Goal: Check status: Check status

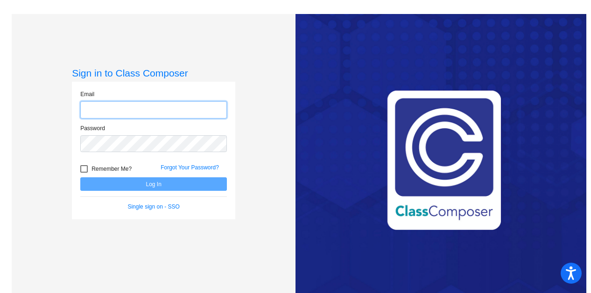
type input "[EMAIL_ADDRESS][DOMAIN_NAME]"
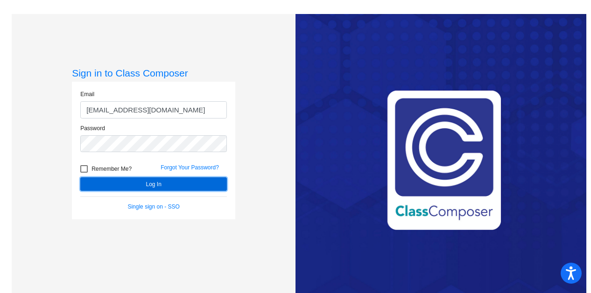
click at [152, 184] on button "Log In" at bounding box center [153, 184] width 147 height 14
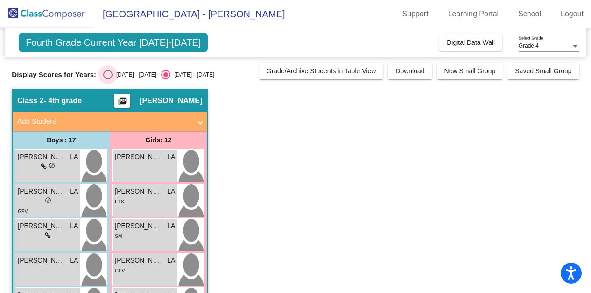
click at [139, 77] on div "[DATE] - [DATE]" at bounding box center [134, 74] width 44 height 8
click at [108, 79] on input "[DATE] - [DATE]" at bounding box center [107, 79] width 0 height 0
radio input "true"
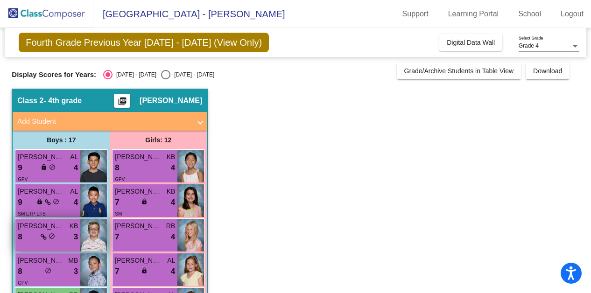
click at [53, 234] on span "do_not_disturb_alt" at bounding box center [52, 236] width 7 height 7
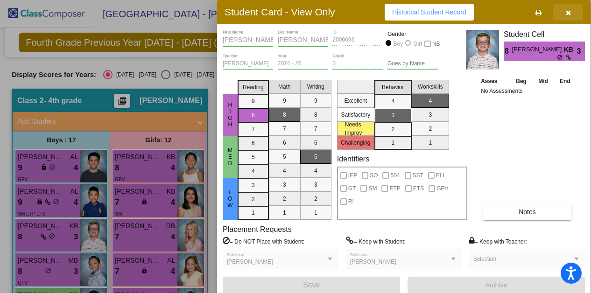
click at [568, 12] on icon "button" at bounding box center [568, 12] width 5 height 7
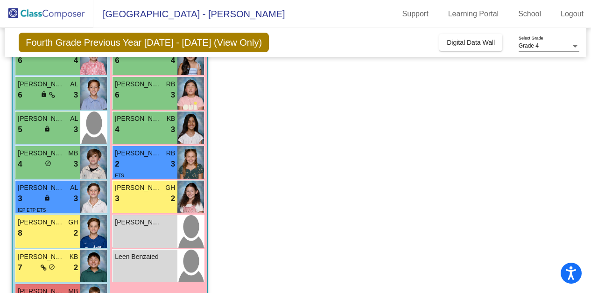
scroll to position [458, 0]
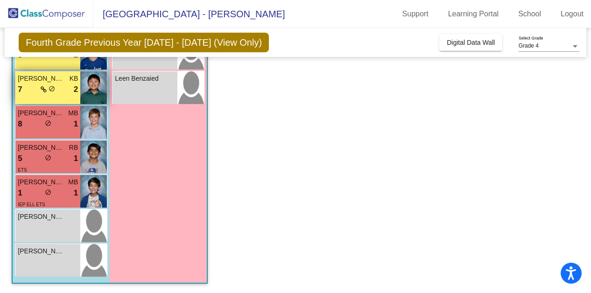
click at [61, 94] on div "7 lock do_not_disturb_alt 2" at bounding box center [48, 90] width 60 height 12
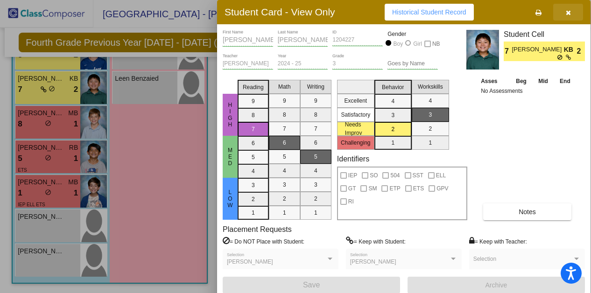
click at [565, 12] on button "button" at bounding box center [568, 12] width 30 height 17
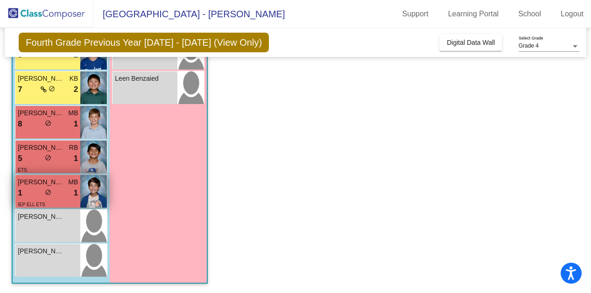
click at [58, 192] on div "1 lock do_not_disturb_alt 1" at bounding box center [48, 193] width 60 height 12
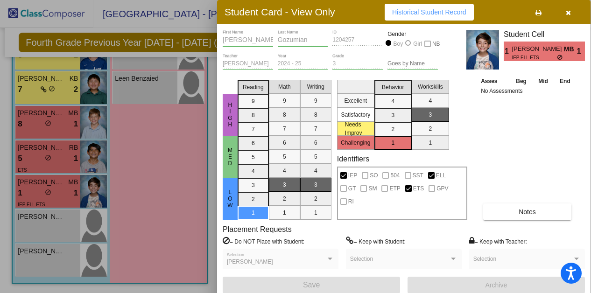
click at [567, 12] on icon "button" at bounding box center [568, 12] width 5 height 7
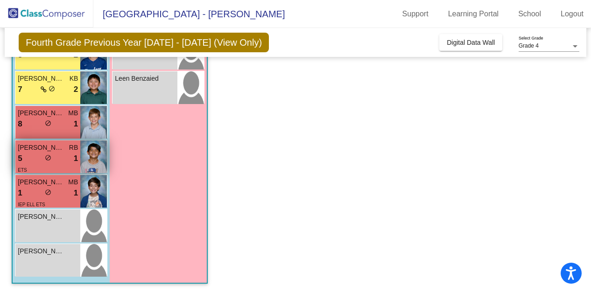
click at [60, 154] on div "5 lock do_not_disturb_alt 1" at bounding box center [48, 159] width 60 height 12
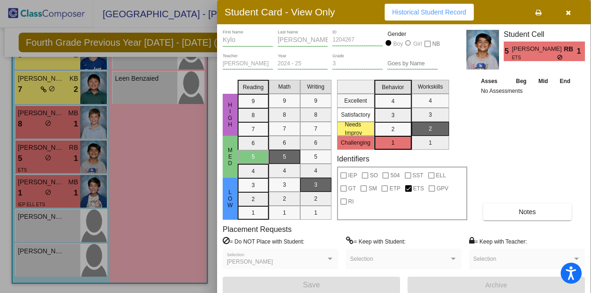
click at [566, 11] on icon "button" at bounding box center [568, 12] width 5 height 7
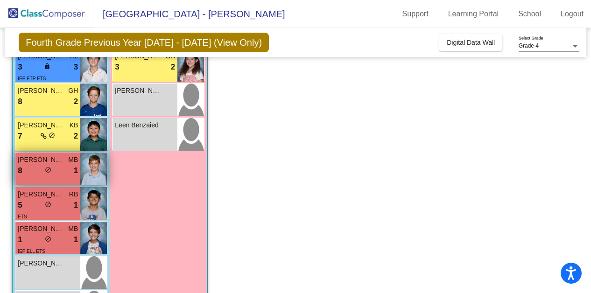
scroll to position [365, 0]
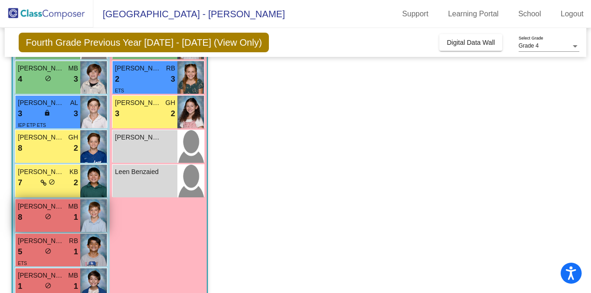
click at [78, 137] on div "[PERSON_NAME] GH 8 lock do_not_disturb_alt 2" at bounding box center [47, 146] width 65 height 33
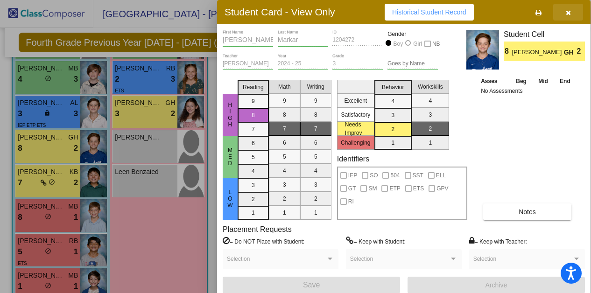
click at [568, 11] on icon "button" at bounding box center [568, 12] width 5 height 7
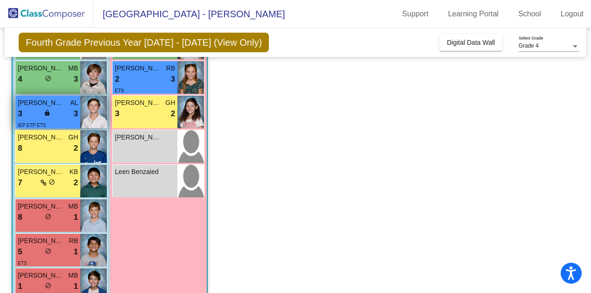
click at [30, 109] on div "3 lock do_not_disturb_alt 3" at bounding box center [48, 114] width 60 height 12
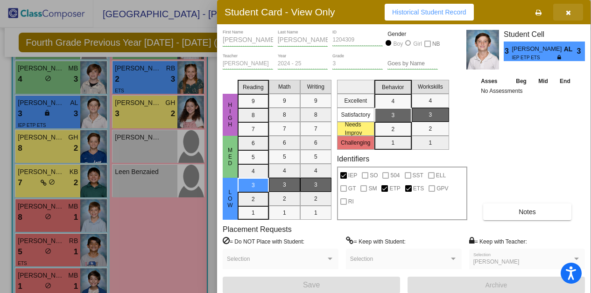
click at [569, 10] on icon "button" at bounding box center [568, 12] width 5 height 7
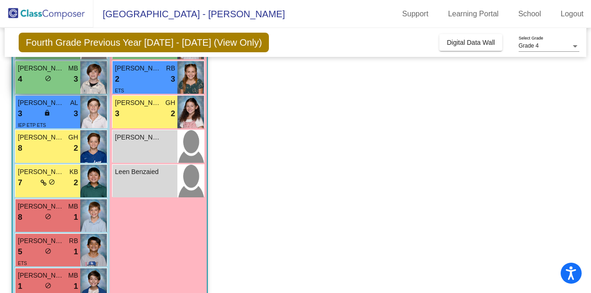
click at [76, 80] on span "3" at bounding box center [76, 79] width 4 height 12
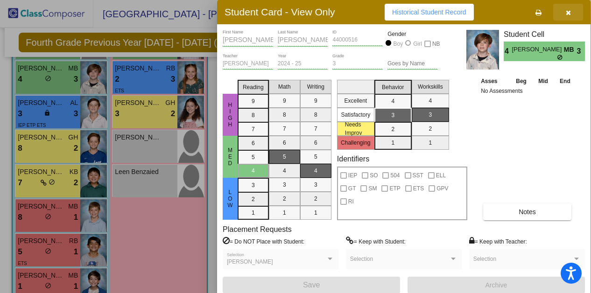
click at [568, 10] on icon "button" at bounding box center [568, 12] width 5 height 7
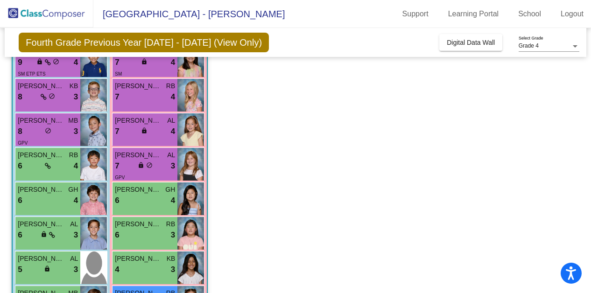
scroll to position [187, 0]
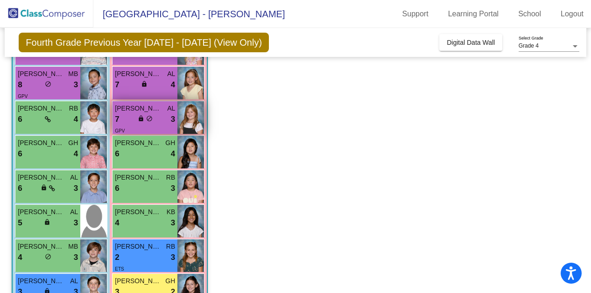
click at [164, 113] on div "7 lock do_not_disturb_alt 3" at bounding box center [145, 119] width 60 height 12
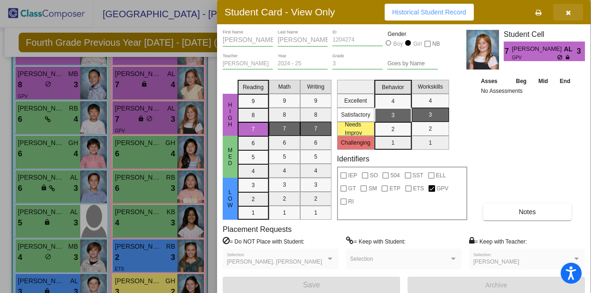
click at [570, 12] on icon "button" at bounding box center [568, 12] width 5 height 7
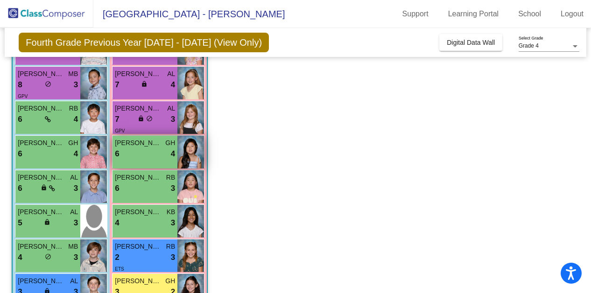
click at [151, 148] on div "6 lock do_not_disturb_alt 4" at bounding box center [145, 154] width 60 height 12
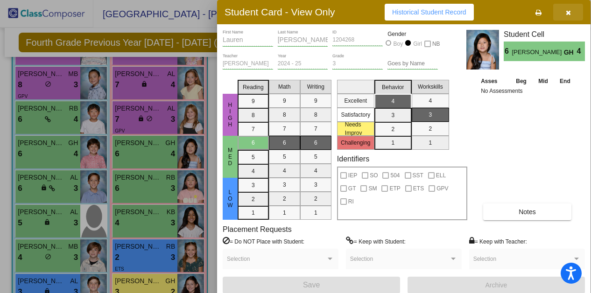
click at [569, 10] on icon "button" at bounding box center [568, 12] width 5 height 7
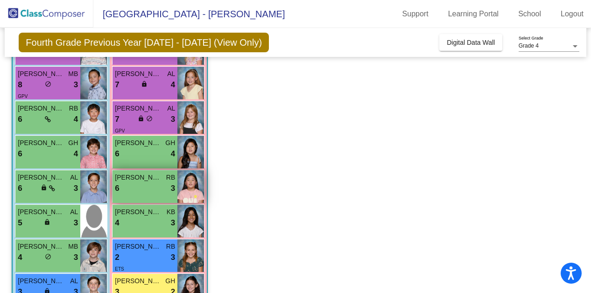
click at [144, 184] on div "6 lock do_not_disturb_alt 3" at bounding box center [145, 188] width 60 height 12
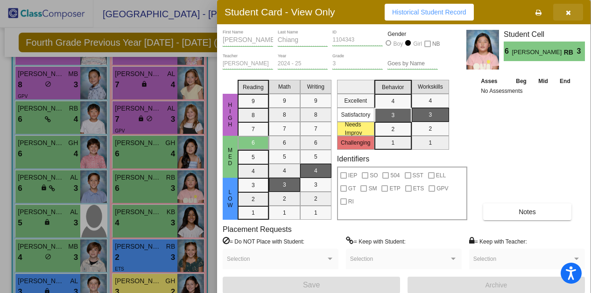
click at [567, 9] on span "button" at bounding box center [568, 11] width 5 height 7
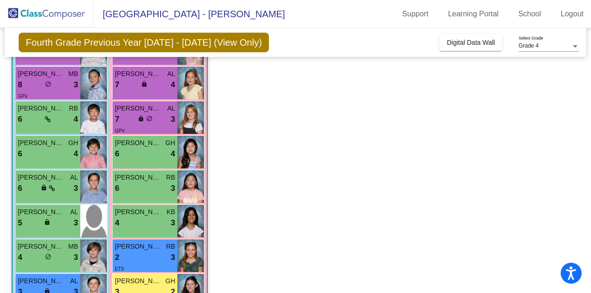
scroll to position [233, 0]
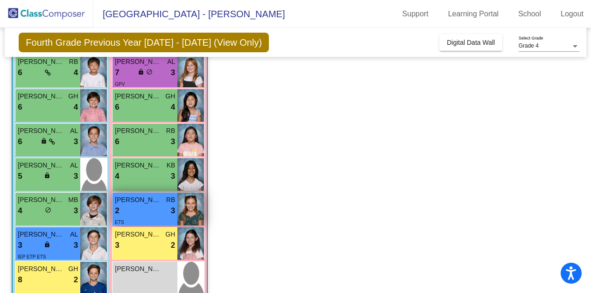
click at [144, 213] on div "2 lock do_not_disturb_alt 3" at bounding box center [145, 211] width 60 height 12
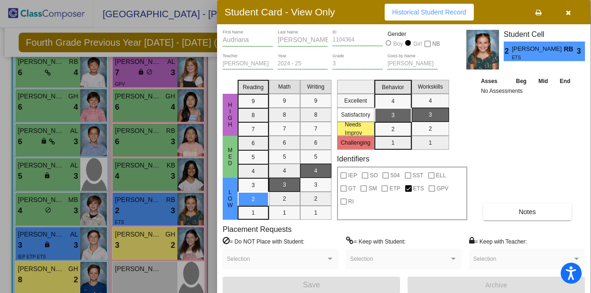
click at [565, 8] on button "button" at bounding box center [568, 12] width 30 height 17
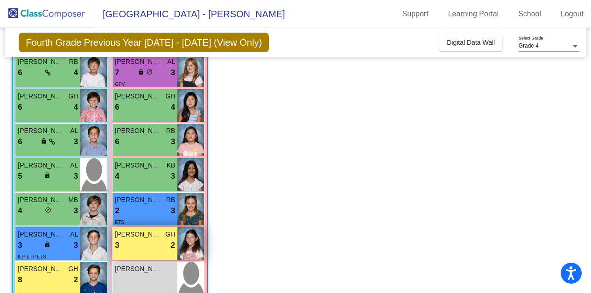
click at [136, 248] on div "3 lock do_not_disturb_alt 2" at bounding box center [145, 245] width 60 height 12
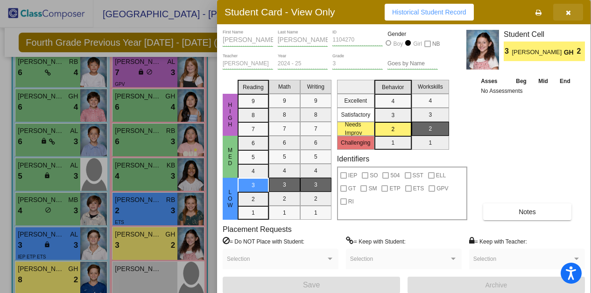
click at [565, 12] on button "button" at bounding box center [568, 12] width 30 height 17
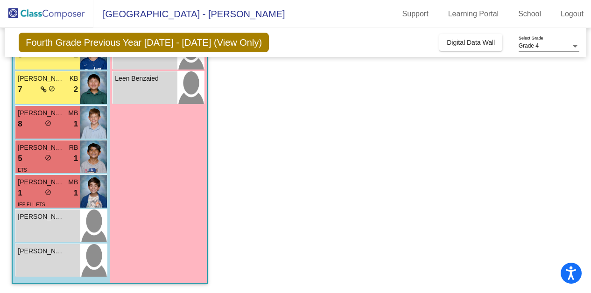
scroll to position [412, 0]
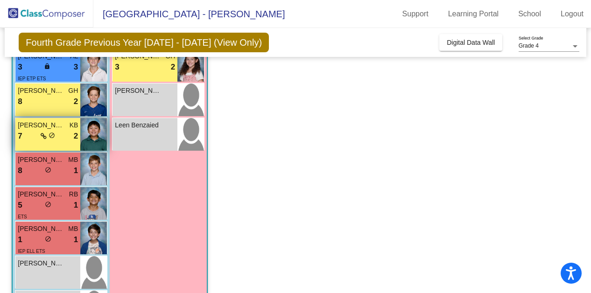
click at [56, 137] on div "7 lock do_not_disturb_alt 2" at bounding box center [48, 136] width 60 height 12
